Goal: Find contact information: Find contact information

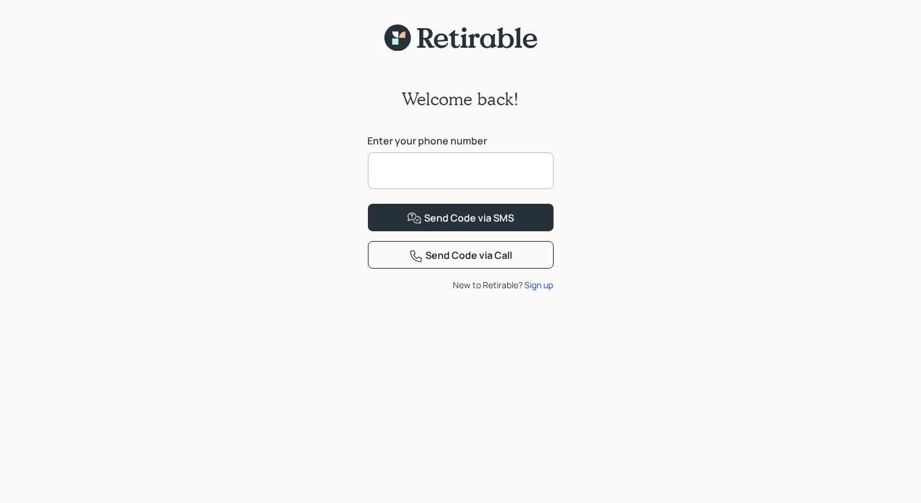
click at [492, 167] on input at bounding box center [461, 170] width 186 height 37
type input "**********"
click at [467, 226] on div "Send Code via SMS" at bounding box center [460, 218] width 107 height 15
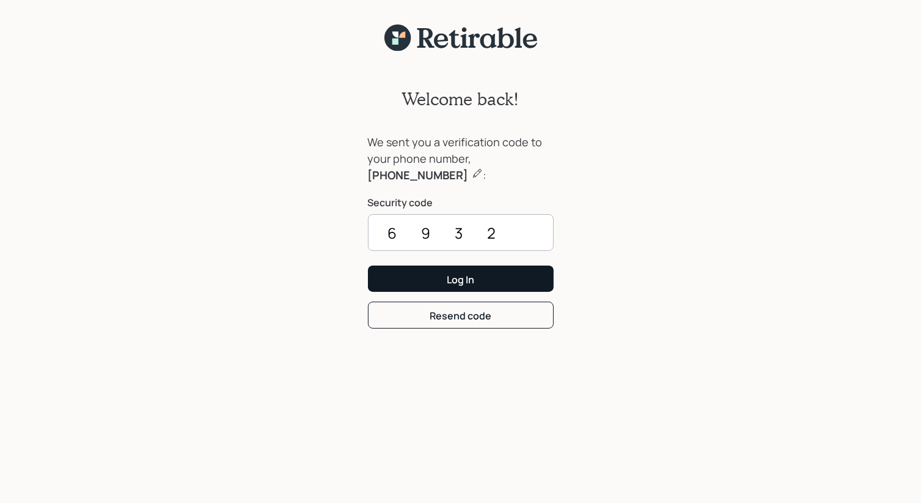
type input "6932"
click at [502, 287] on button "Log In" at bounding box center [461, 278] width 186 height 26
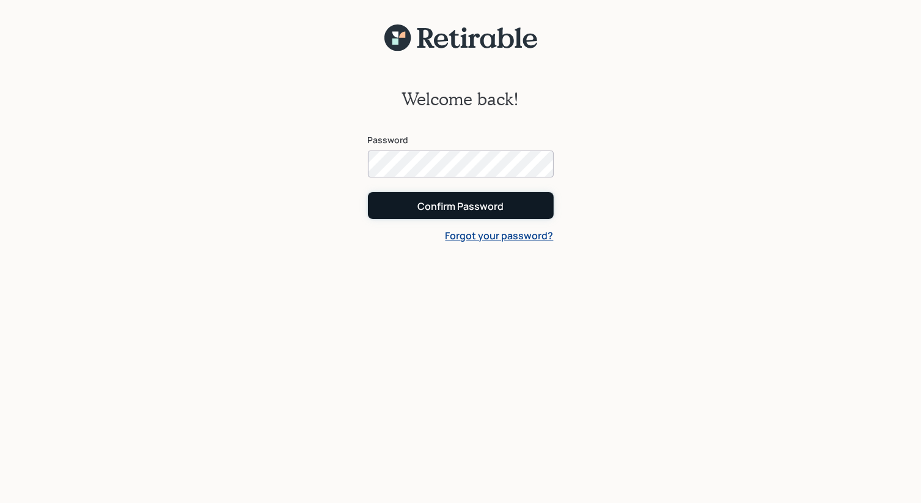
click at [482, 205] on div "Confirm Password" at bounding box center [461, 205] width 86 height 13
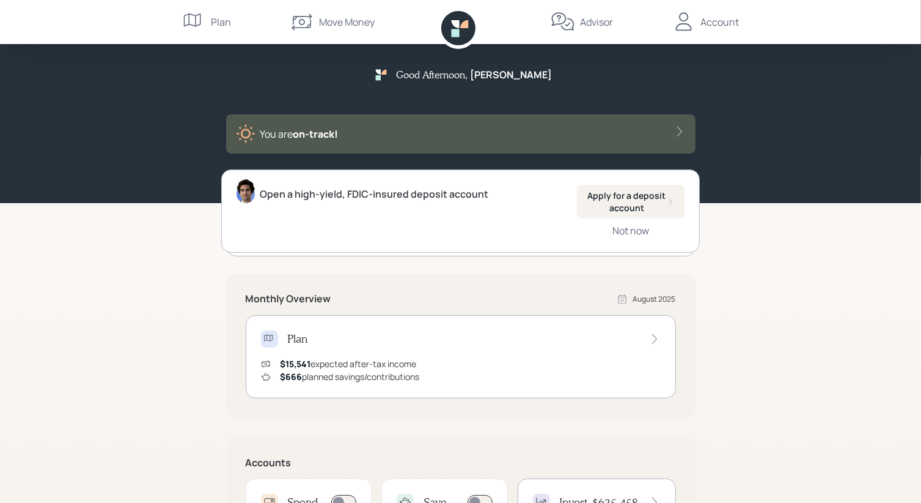
click at [721, 22] on div "Account" at bounding box center [720, 22] width 39 height 15
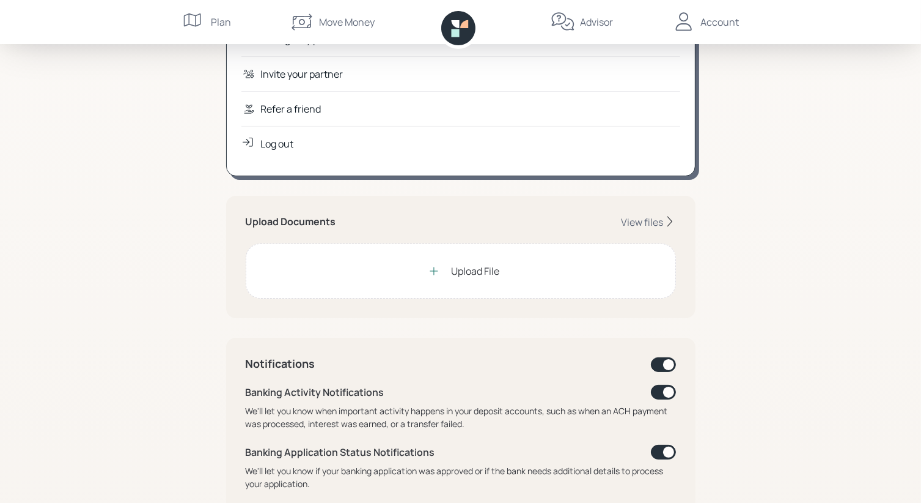
scroll to position [183, 0]
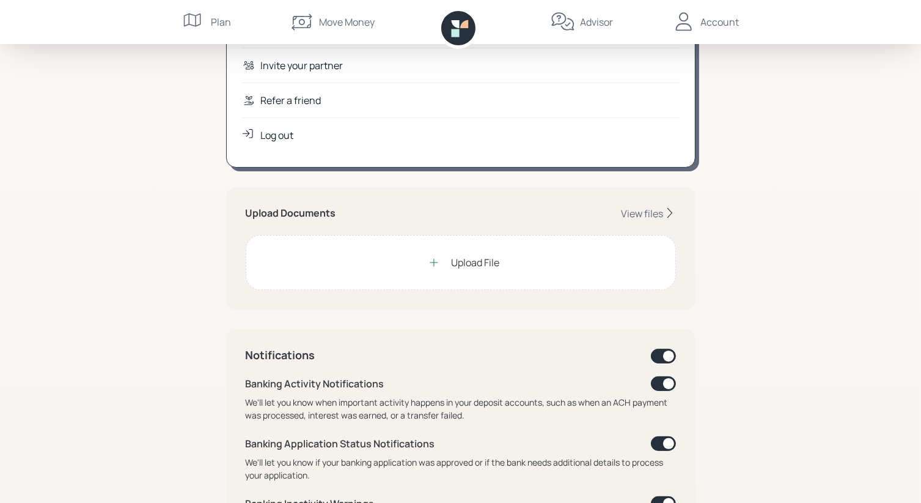
click at [472, 262] on div "Upload File" at bounding box center [475, 262] width 48 height 15
click at [646, 210] on div "View files" at bounding box center [643, 213] width 42 height 13
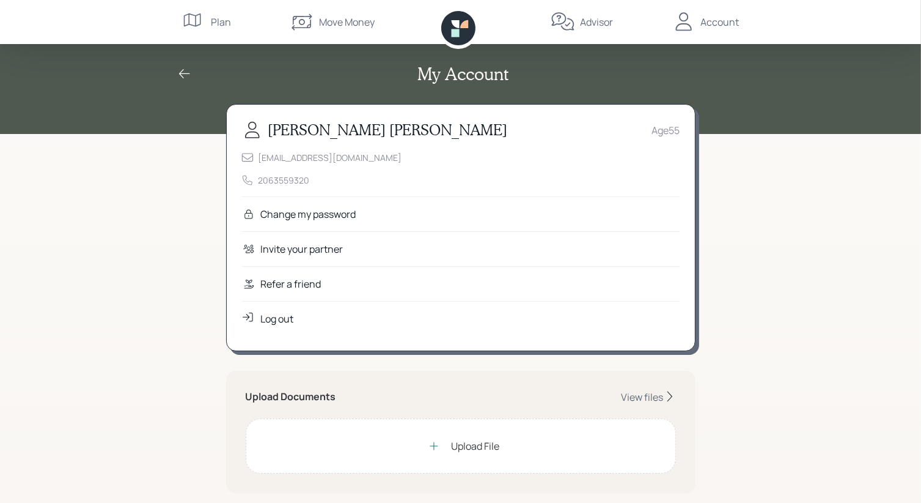
click at [461, 28] on icon at bounding box center [458, 28] width 34 height 34
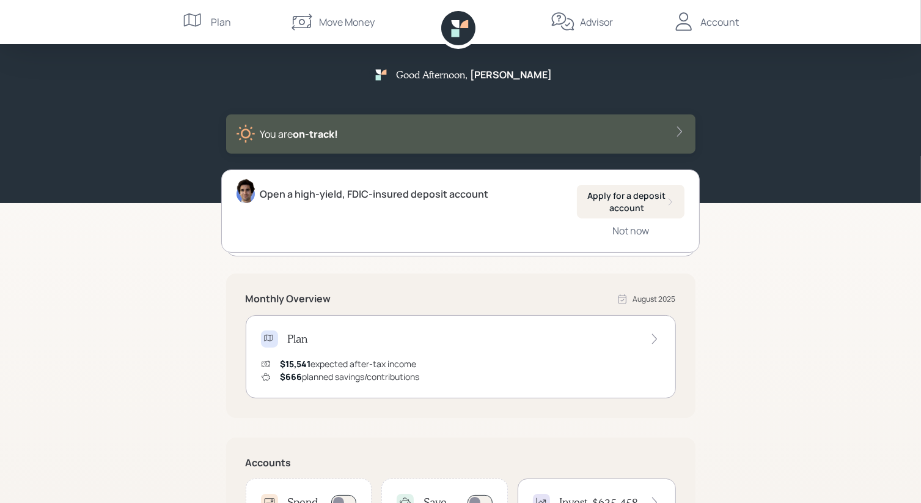
click at [212, 20] on div "Plan" at bounding box center [222, 22] width 20 height 15
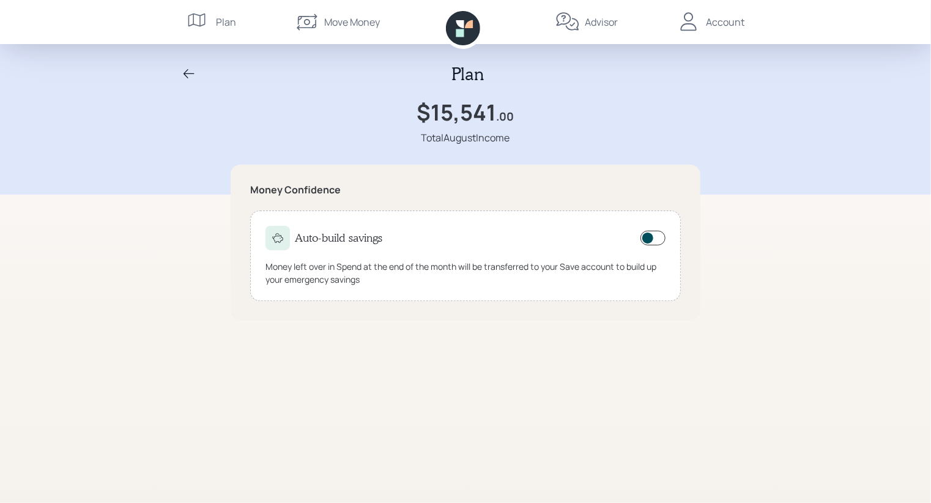
click at [600, 23] on div "Advisor" at bounding box center [601, 22] width 33 height 15
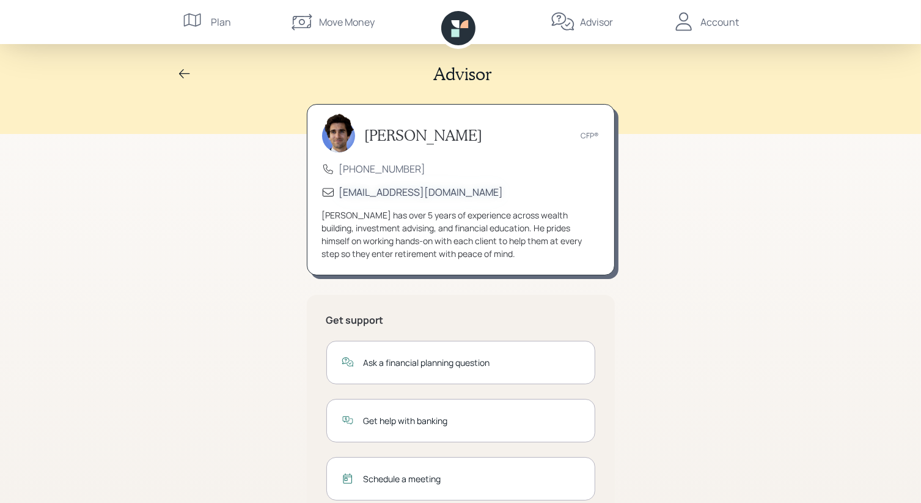
click at [396, 191] on div "[EMAIL_ADDRESS][DOMAIN_NAME]" at bounding box center [421, 191] width 164 height 13
